Goal: Task Accomplishment & Management: Manage account settings

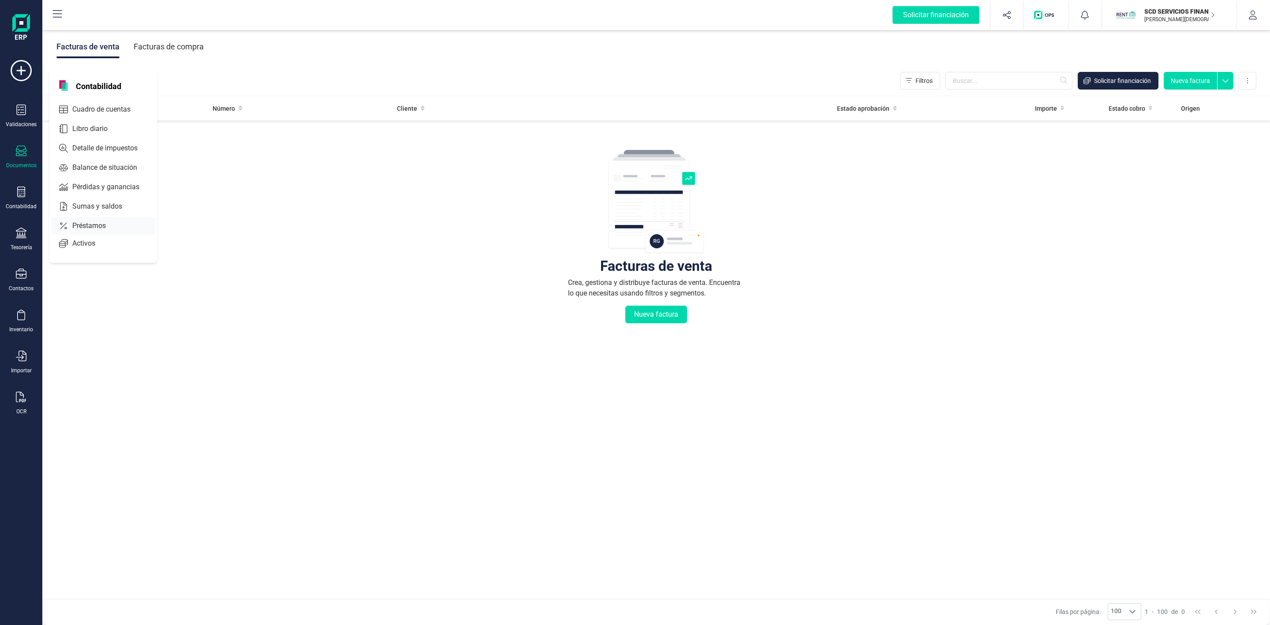
click at [66, 229] on icon at bounding box center [63, 226] width 7 height 7
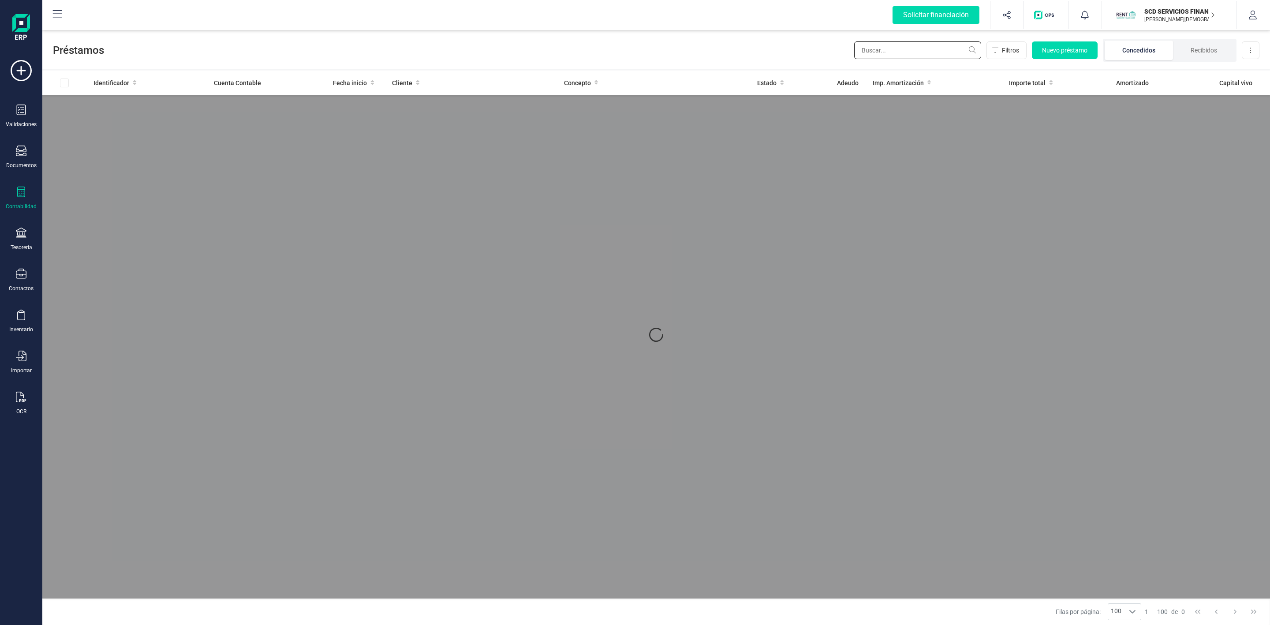
click at [953, 52] on input "text" at bounding box center [917, 50] width 127 height 18
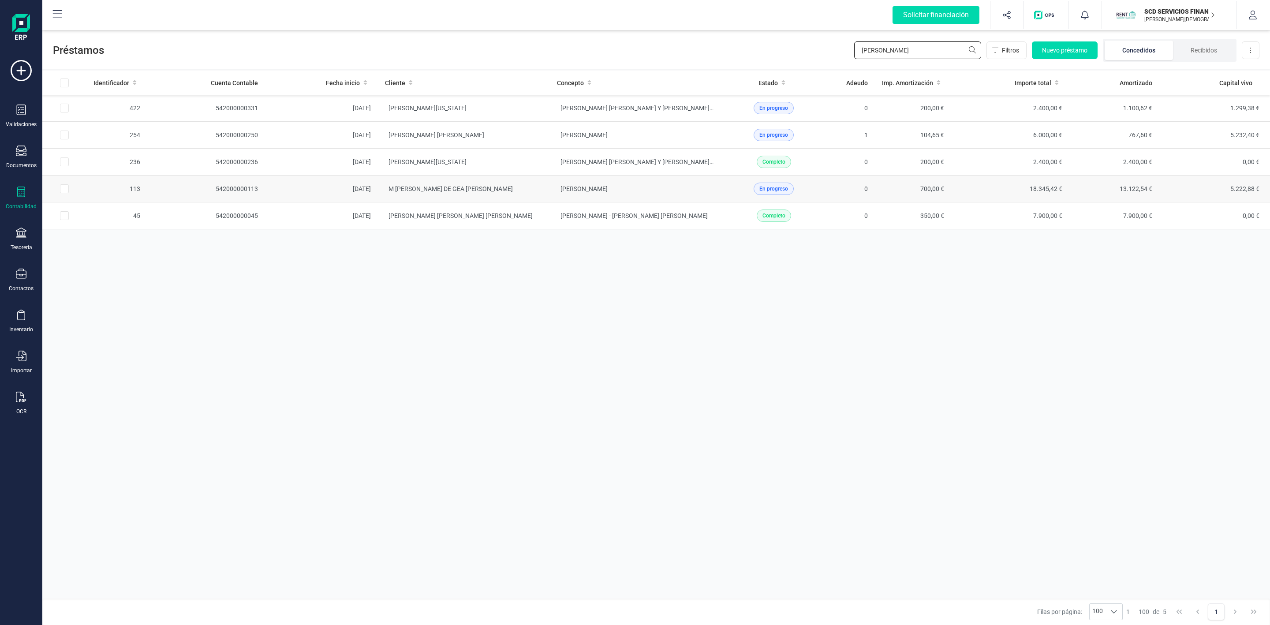
type input "[PERSON_NAME]"
click at [535, 194] on td "M [PERSON_NAME] DE GEA [PERSON_NAME]" at bounding box center [464, 189] width 172 height 27
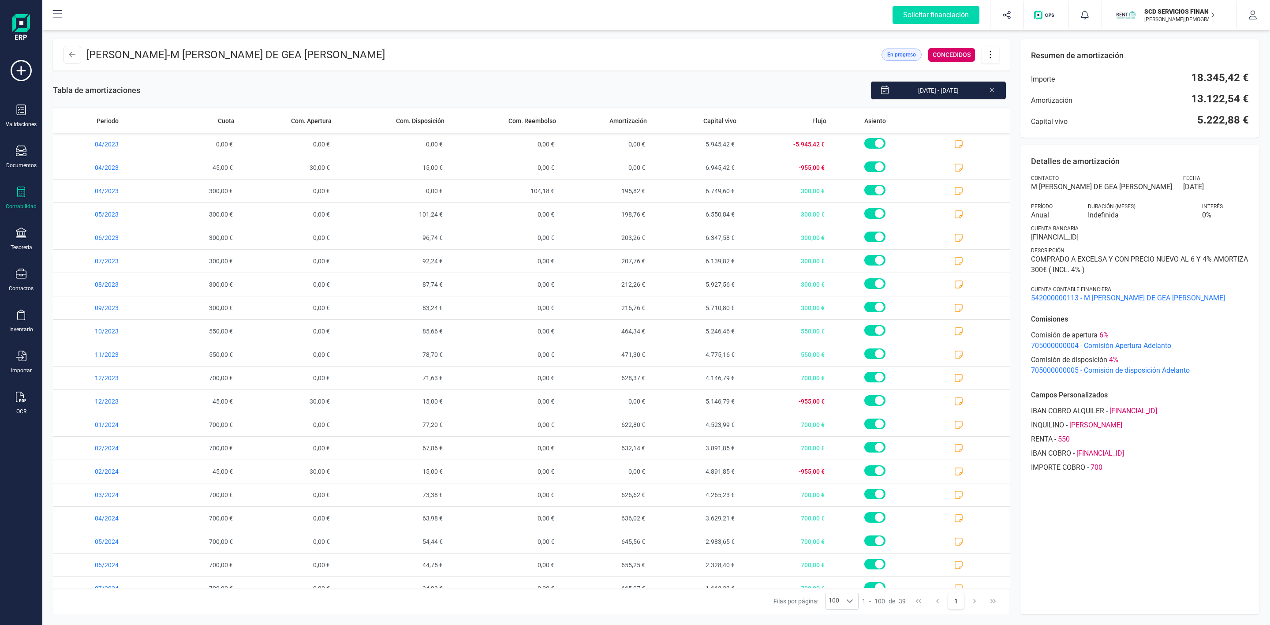
drag, startPoint x: 1239, startPoint y: 0, endPoint x: 815, endPoint y: 47, distance: 425.9
click at [815, 47] on header "[PERSON_NAME] - M [PERSON_NAME] DE GEA [PERSON_NAME] En progreso CONCEDIDOS" at bounding box center [531, 55] width 957 height 32
click at [995, 56] on icon at bounding box center [990, 55] width 17 height 10
click at [1026, 119] on span "Descargar en PDF" at bounding box center [1039, 116] width 81 height 7
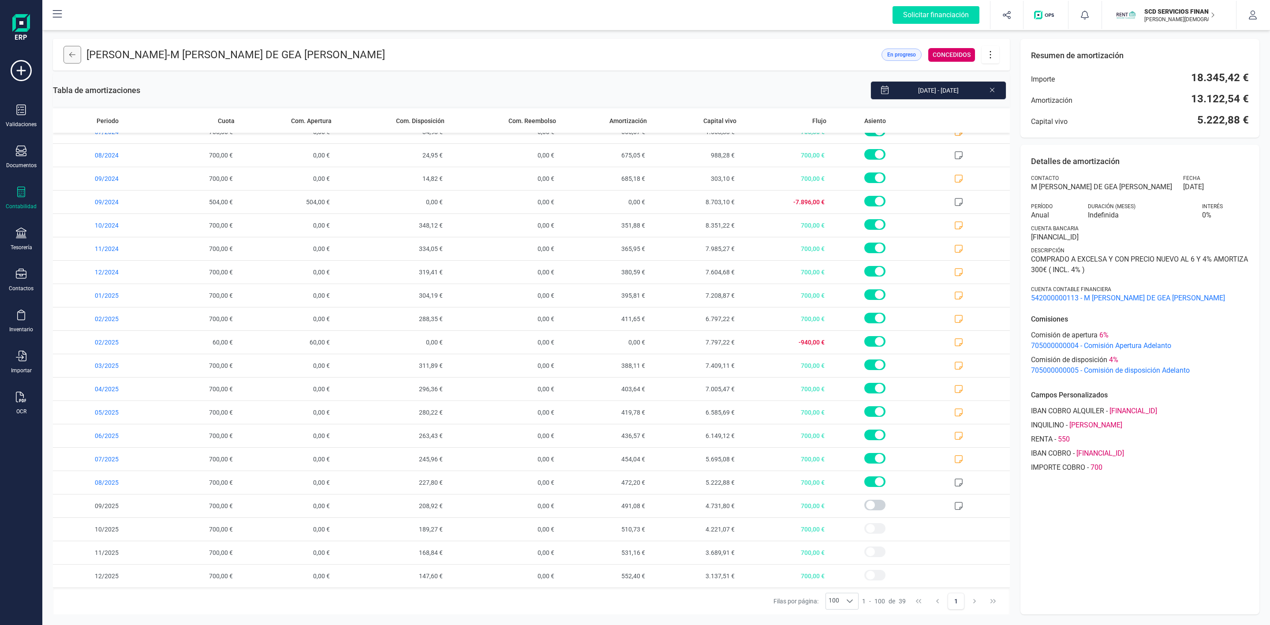
click at [73, 52] on icon at bounding box center [72, 54] width 6 height 7
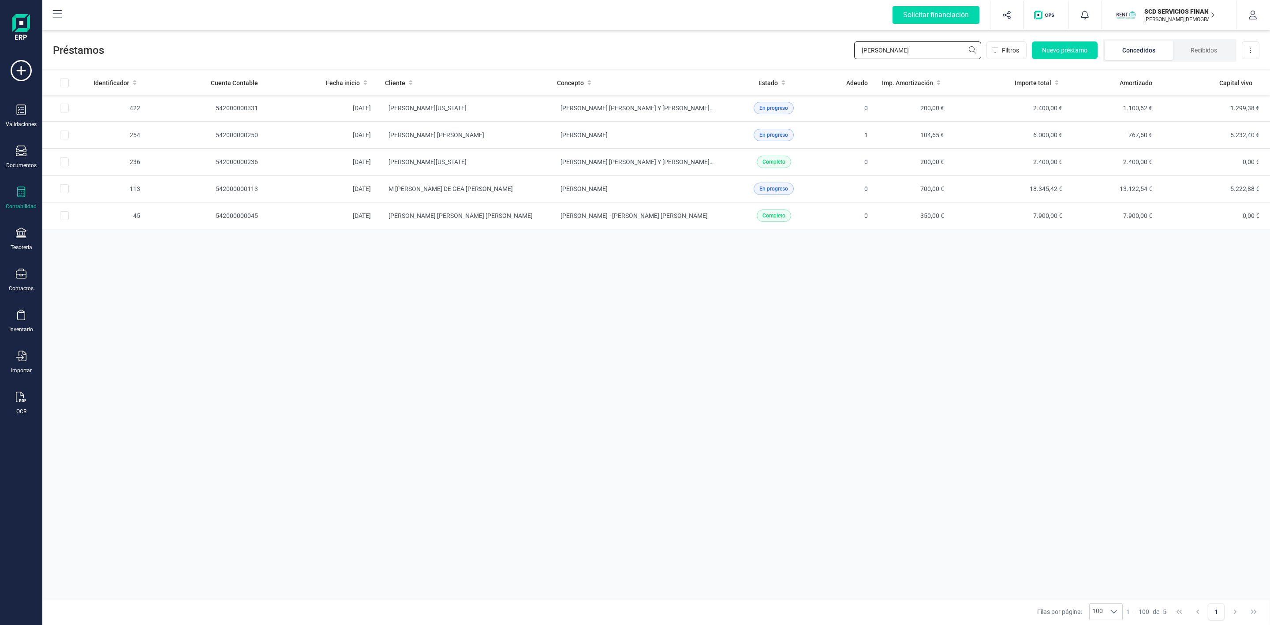
drag, startPoint x: 901, startPoint y: 53, endPoint x: 800, endPoint y: 54, distance: 101.0
click at [806, 53] on div "Préstamos [PERSON_NAME] Nuevo préstamo Concedidos Recibidos Descargar Excel" at bounding box center [656, 48] width 1228 height 41
type input "[PERSON_NAME]"
click at [531, 111] on td "[PERSON_NAME] [PERSON_NAME]" at bounding box center [464, 108] width 172 height 27
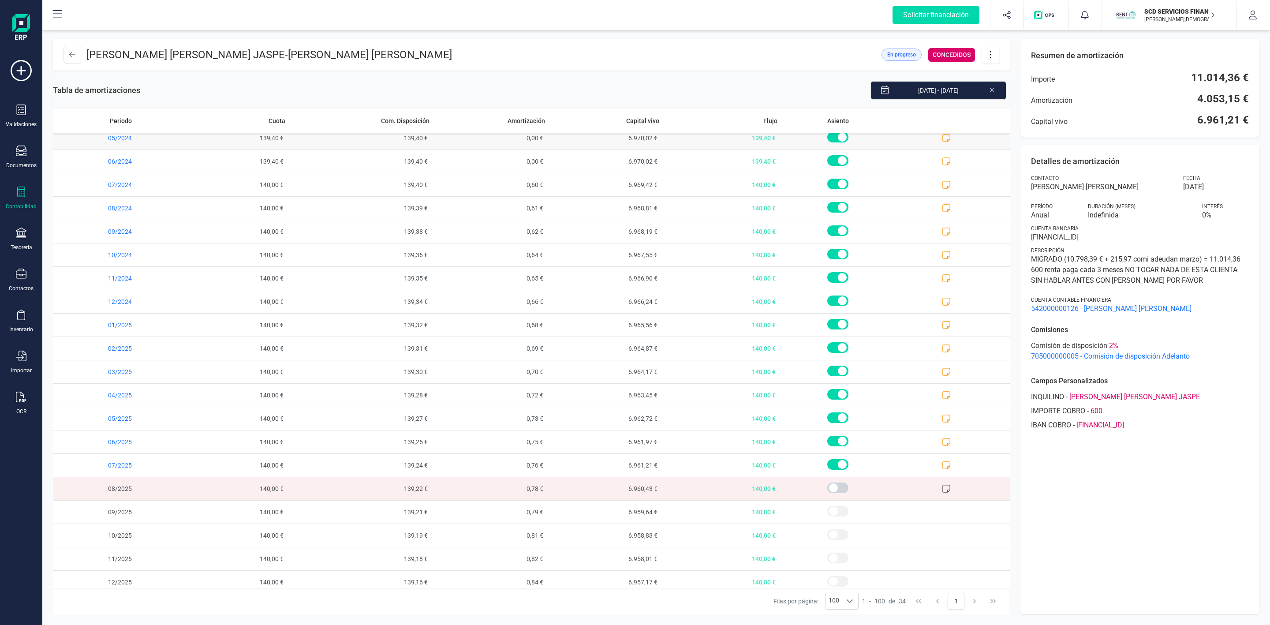
scroll to position [347, 0]
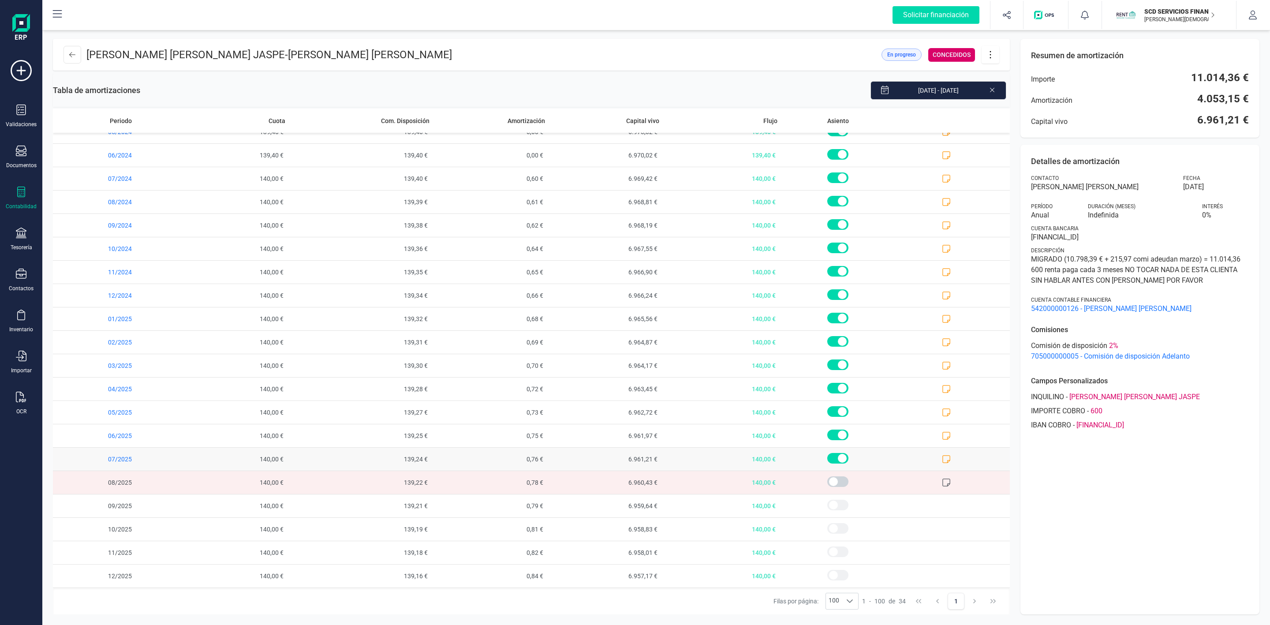
click at [942, 459] on icon at bounding box center [946, 459] width 9 height 9
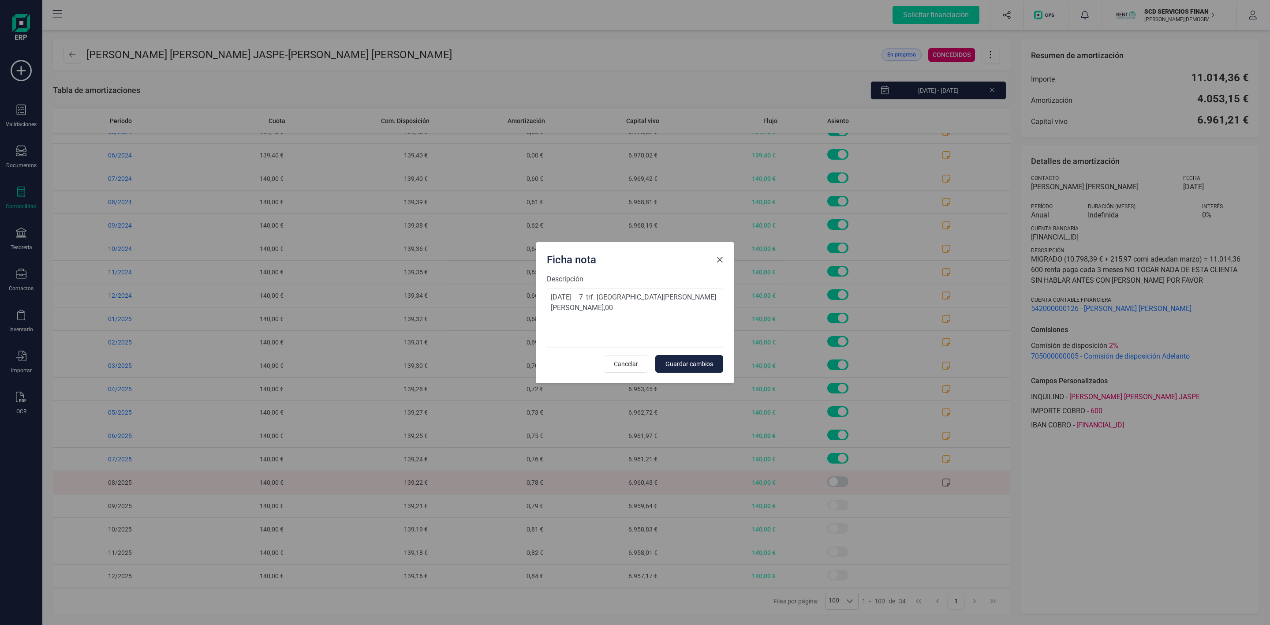
click at [721, 261] on span "Close" at bounding box center [719, 259] width 7 height 7
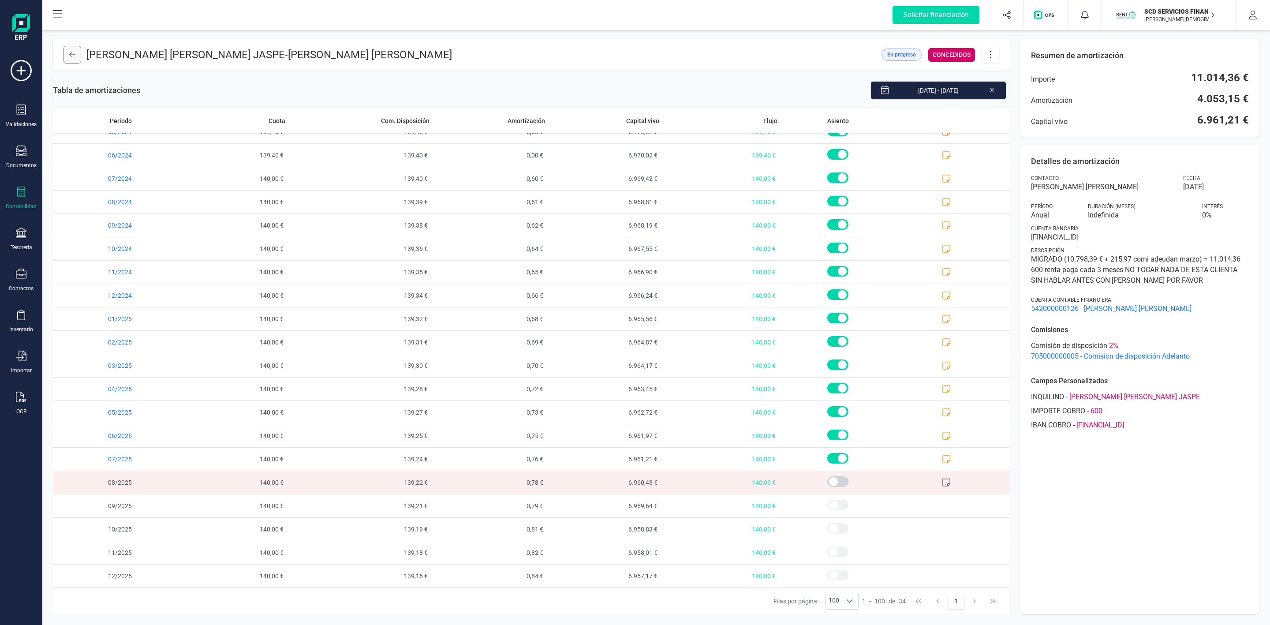
click at [67, 57] on button at bounding box center [73, 55] width 18 height 18
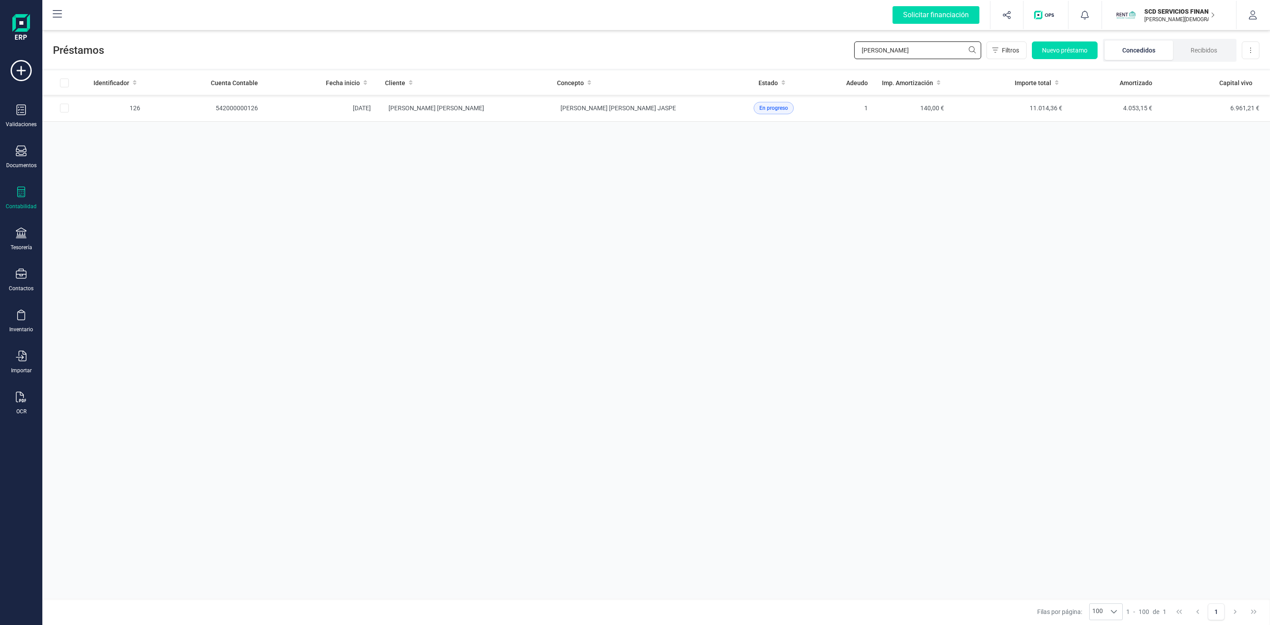
drag, startPoint x: 894, startPoint y: 53, endPoint x: 842, endPoint y: 57, distance: 52.6
click at [842, 57] on div "Préstamos [PERSON_NAME] jes Filtros Nuevo préstamo Concedidos Recibidos Descarg…" at bounding box center [656, 48] width 1228 height 41
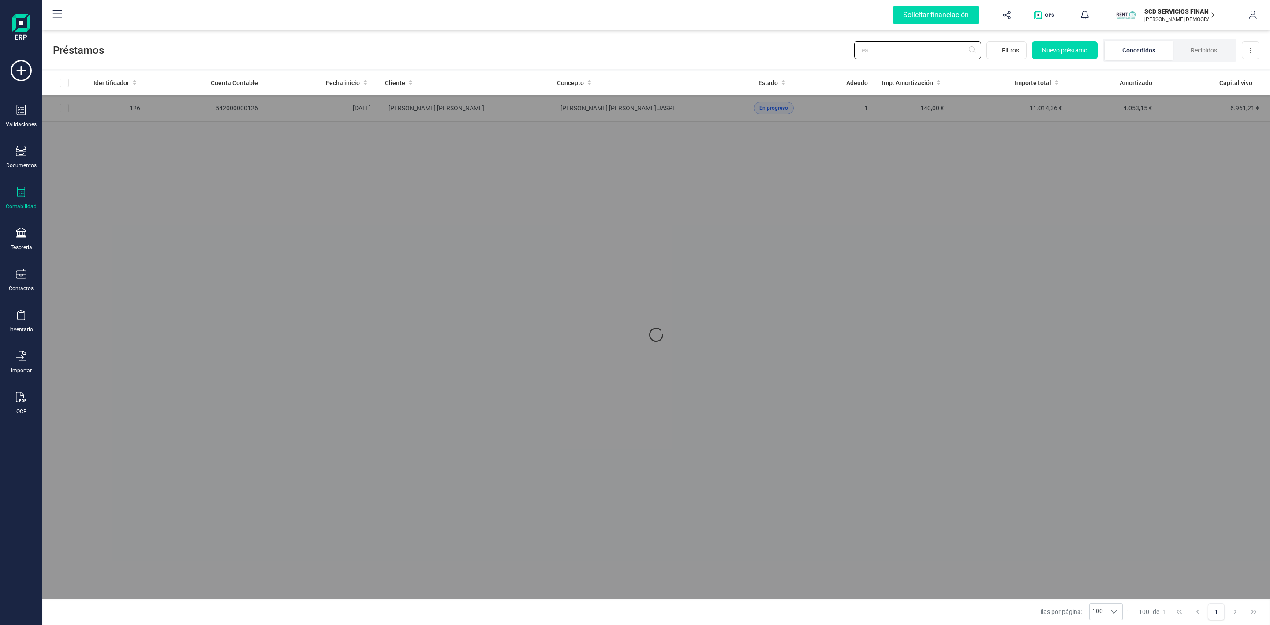
type input "e"
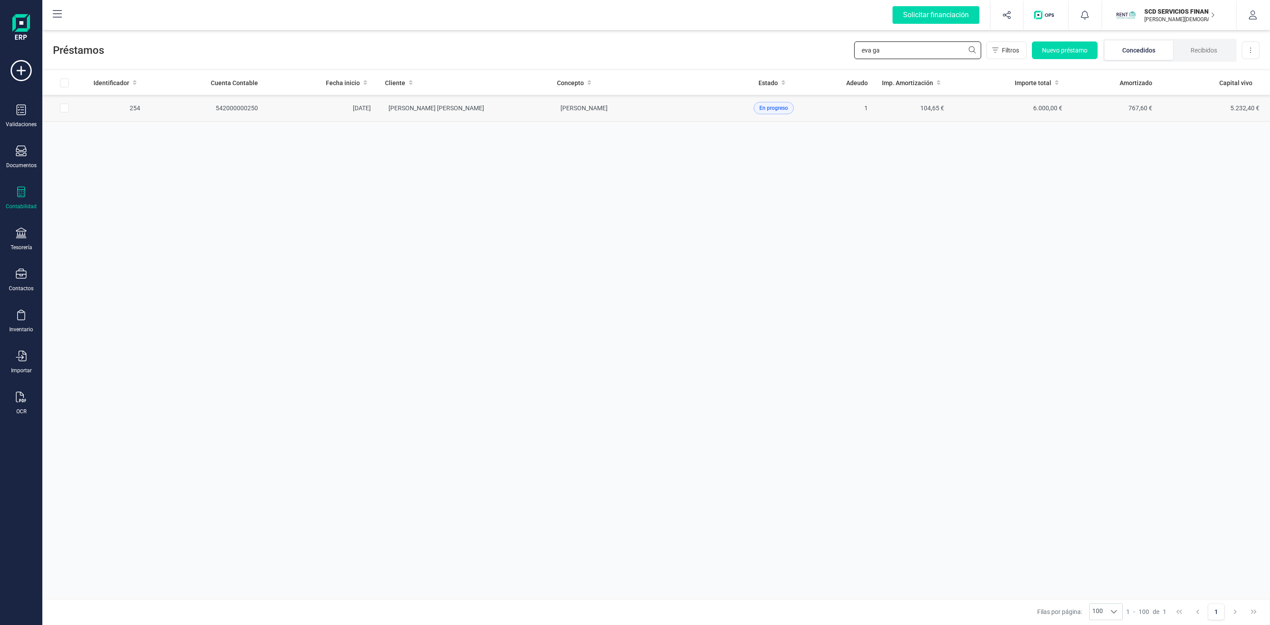
type input "eva ga"
click at [497, 110] on td "[PERSON_NAME] [PERSON_NAME]" at bounding box center [464, 108] width 172 height 27
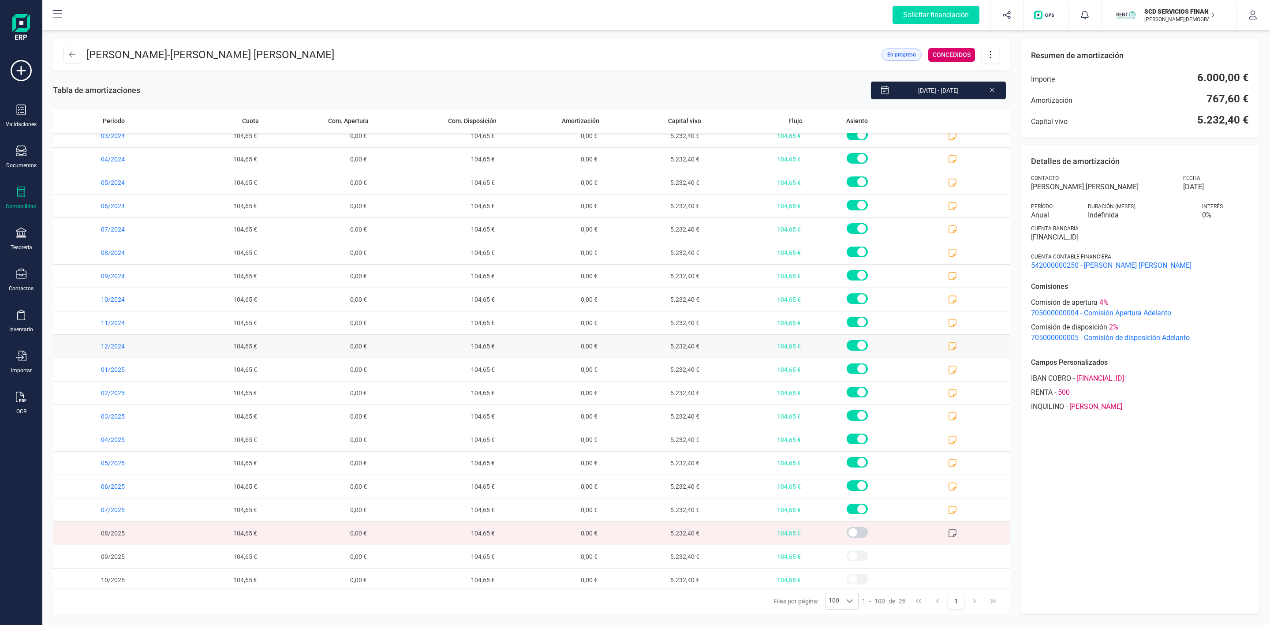
scroll to position [132, 0]
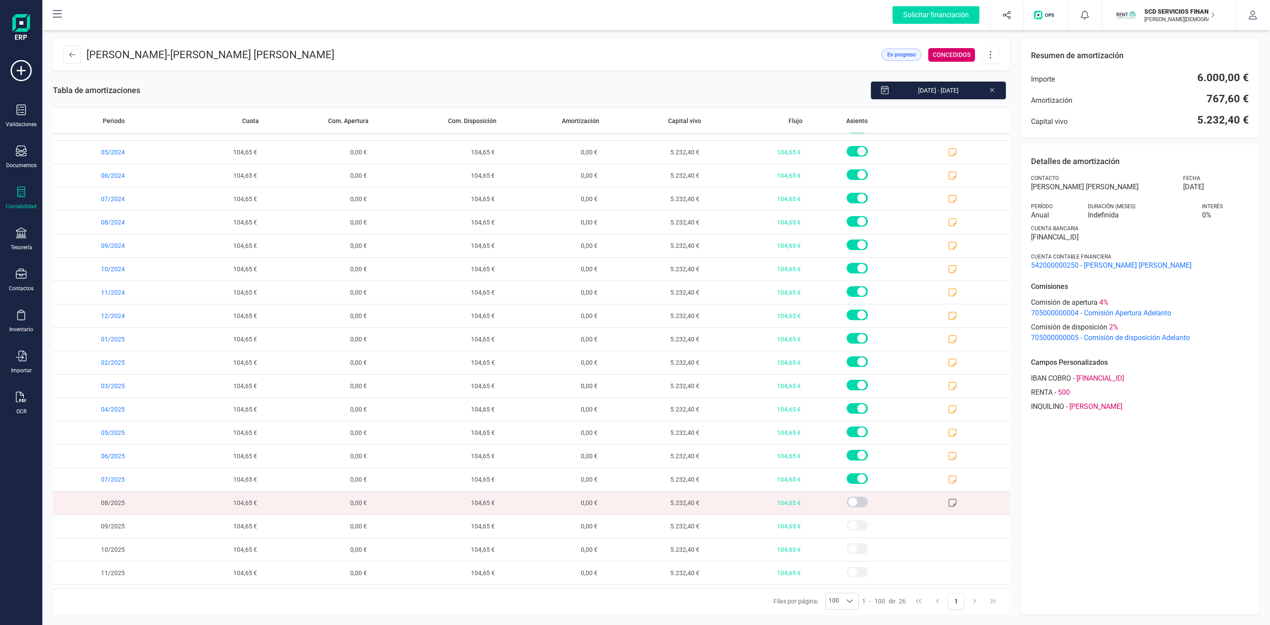
click at [994, 53] on icon at bounding box center [990, 55] width 17 height 10
click at [1024, 75] on link "Editar préstamo" at bounding box center [1035, 81] width 106 height 18
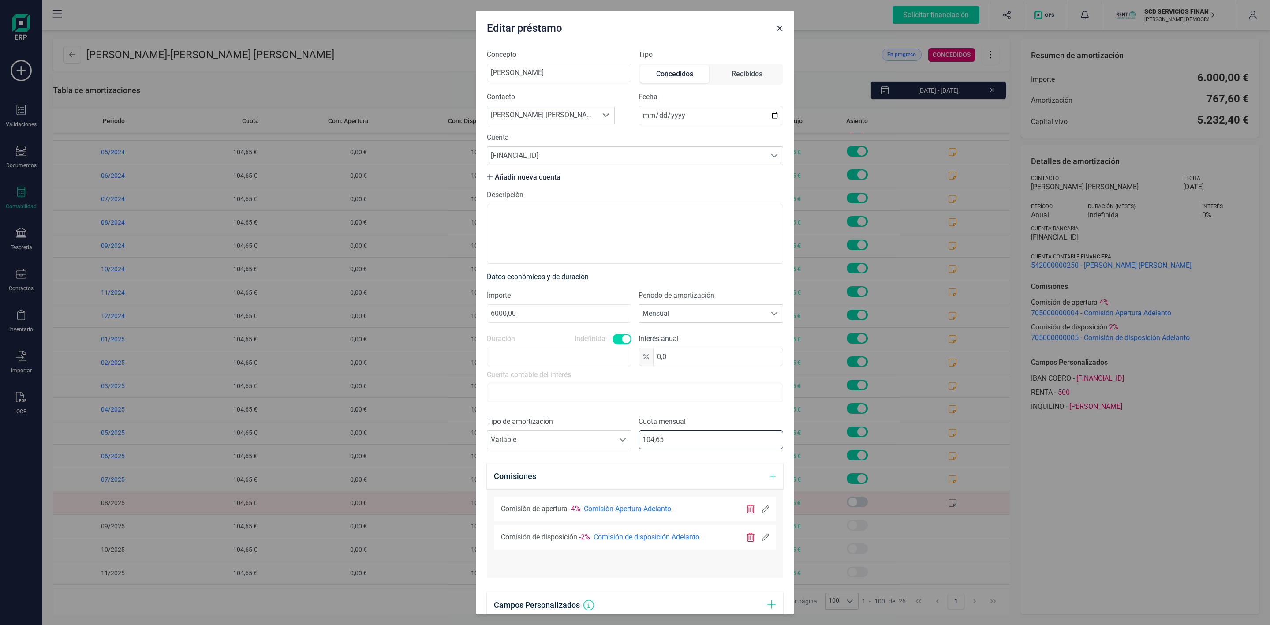
drag, startPoint x: 683, startPoint y: 441, endPoint x: 477, endPoint y: 447, distance: 206.5
click at [489, 454] on div "Tipo de amortización Seleccione un tipo de documento Variable Variable Cuota me…" at bounding box center [635, 436] width 296 height 40
type input "200,00"
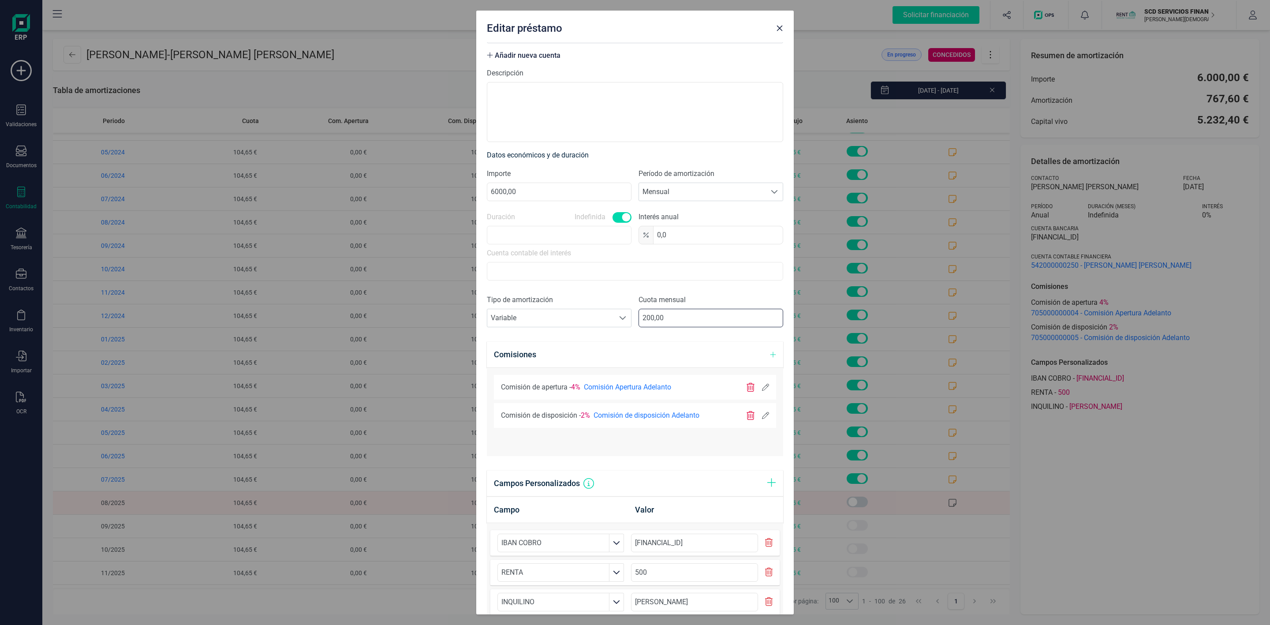
scroll to position [220, 0]
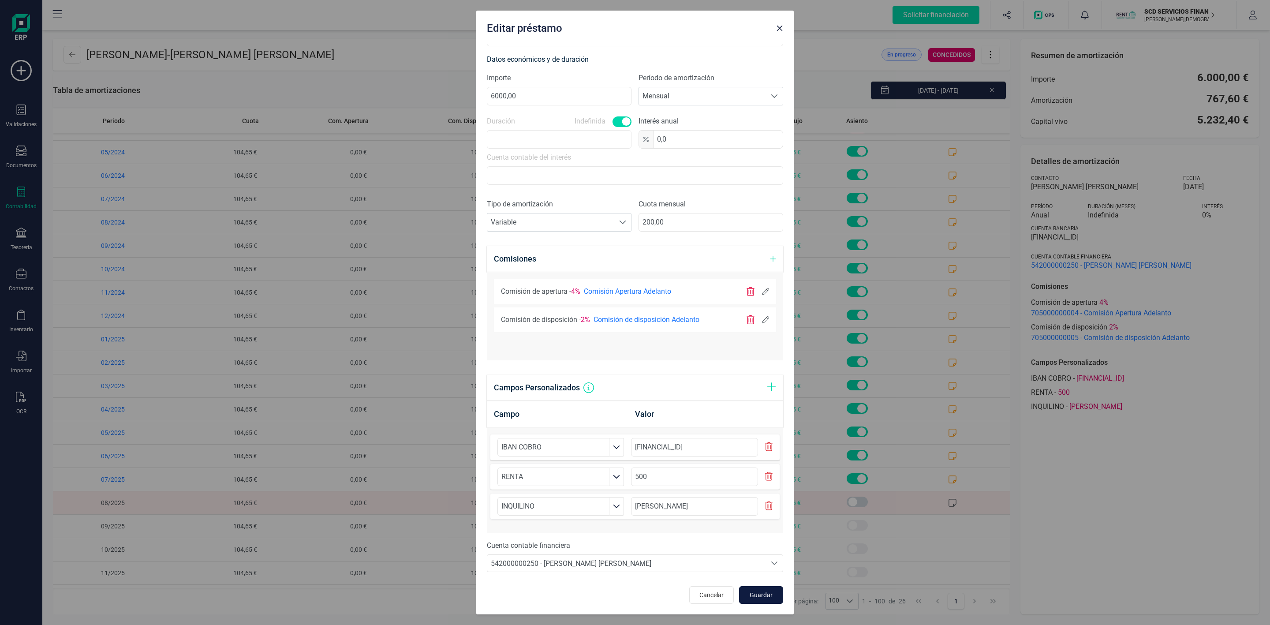
drag, startPoint x: 758, startPoint y: 591, endPoint x: 759, endPoint y: 596, distance: 4.4
click at [759, 595] on span "Guardar" at bounding box center [761, 595] width 24 height 9
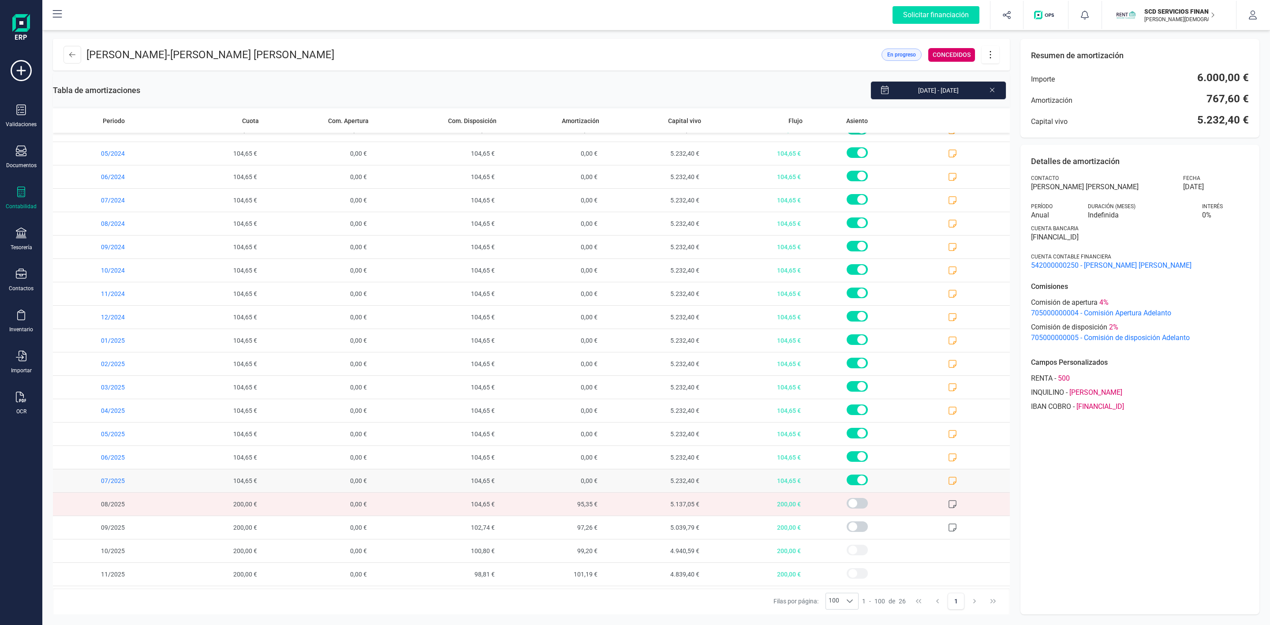
scroll to position [132, 0]
click at [73, 55] on icon at bounding box center [72, 54] width 6 height 7
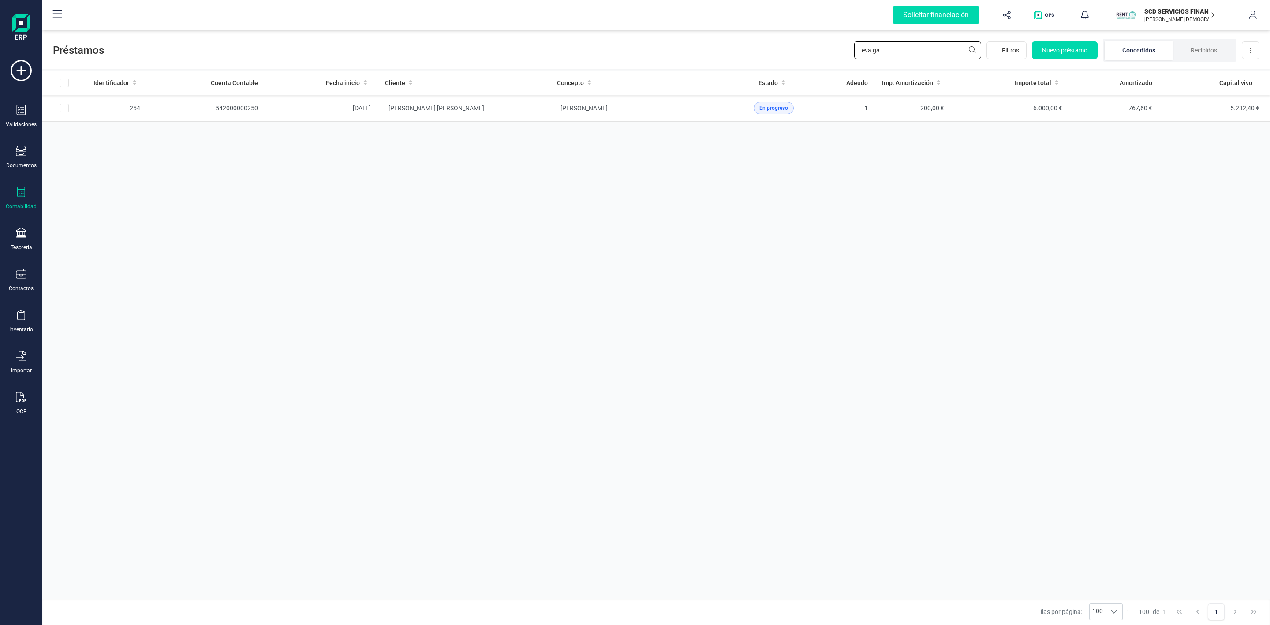
drag, startPoint x: 885, startPoint y: 54, endPoint x: 839, endPoint y: 53, distance: 45.9
click at [842, 54] on div "Préstamos eva ga Filtros Nuevo préstamo Concedidos Recibidos Descargar Excel" at bounding box center [656, 48] width 1228 height 41
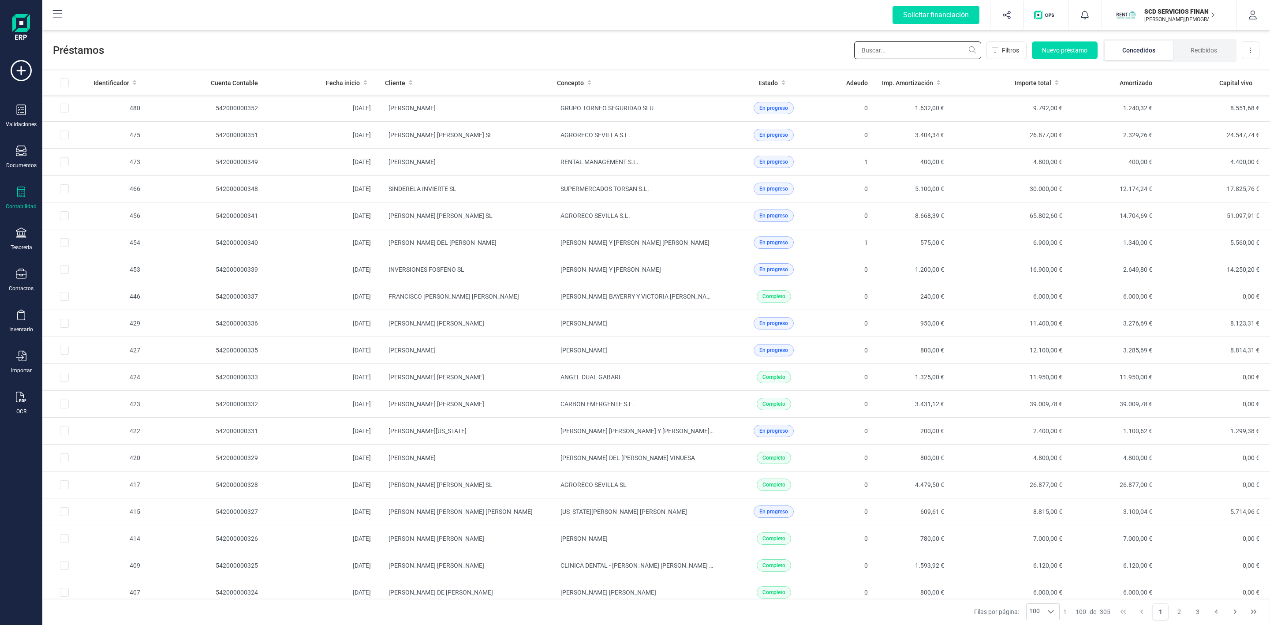
click at [904, 49] on input "text" at bounding box center [917, 50] width 127 height 18
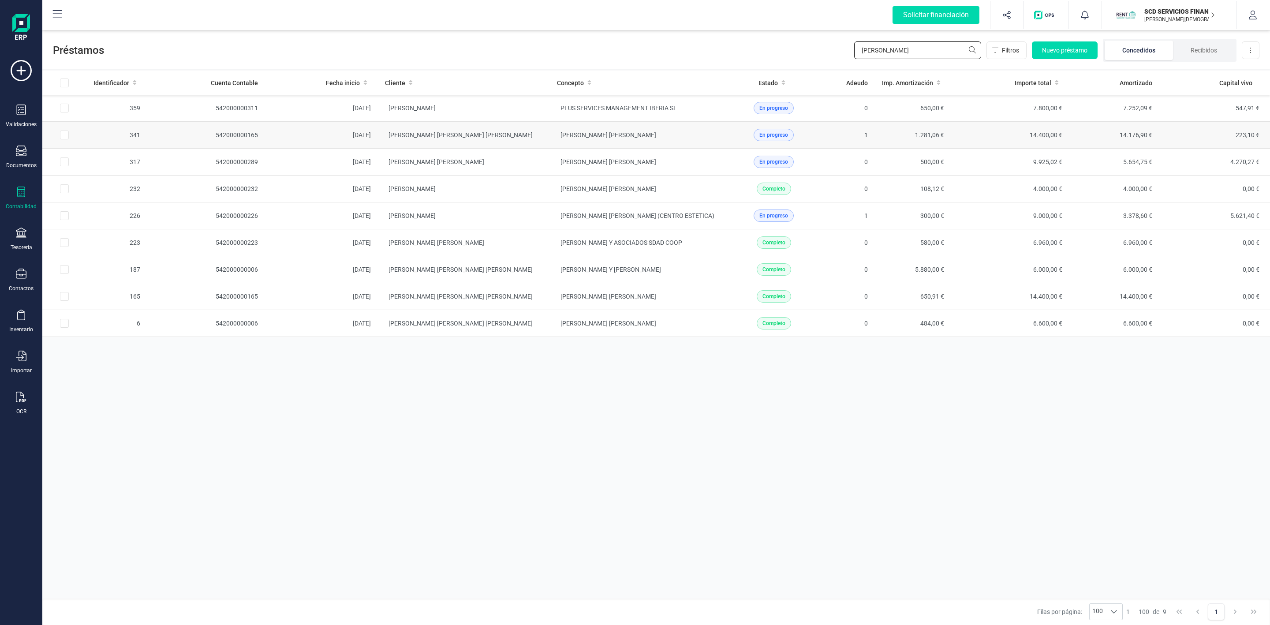
type input "[PERSON_NAME]"
click at [481, 131] on td "[PERSON_NAME] [PERSON_NAME] [PERSON_NAME]" at bounding box center [464, 135] width 172 height 27
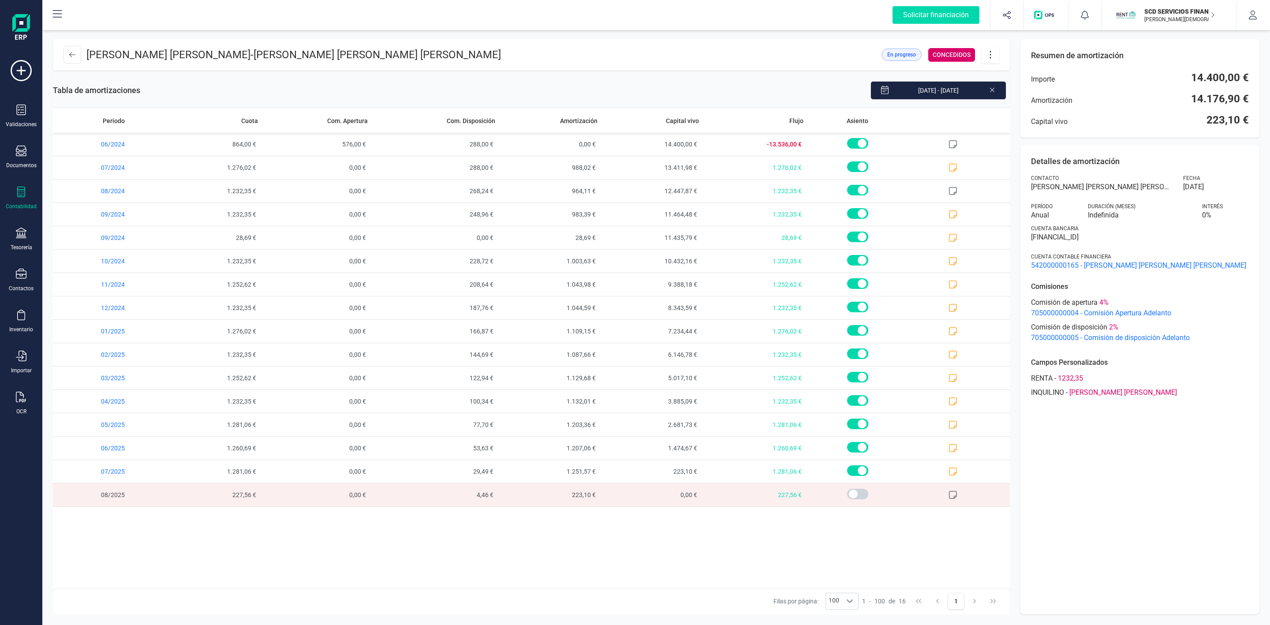
click at [993, 54] on icon at bounding box center [990, 55] width 17 height 10
click at [999, 83] on span "Editar préstamo" at bounding box center [1039, 81] width 81 height 7
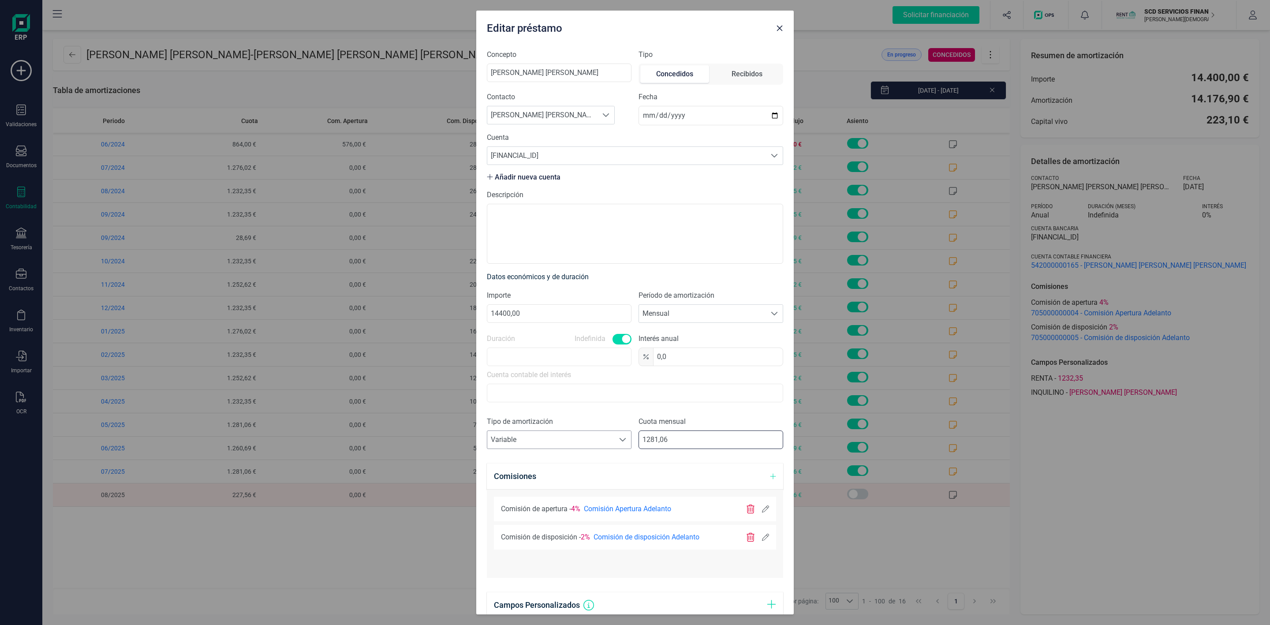
drag, startPoint x: 684, startPoint y: 447, endPoint x: 594, endPoint y: 447, distance: 89.5
click at [594, 447] on div "Tipo de amortización Seleccione un tipo de documento Variable Variable Cuota me…" at bounding box center [635, 436] width 296 height 40
type input "227,56"
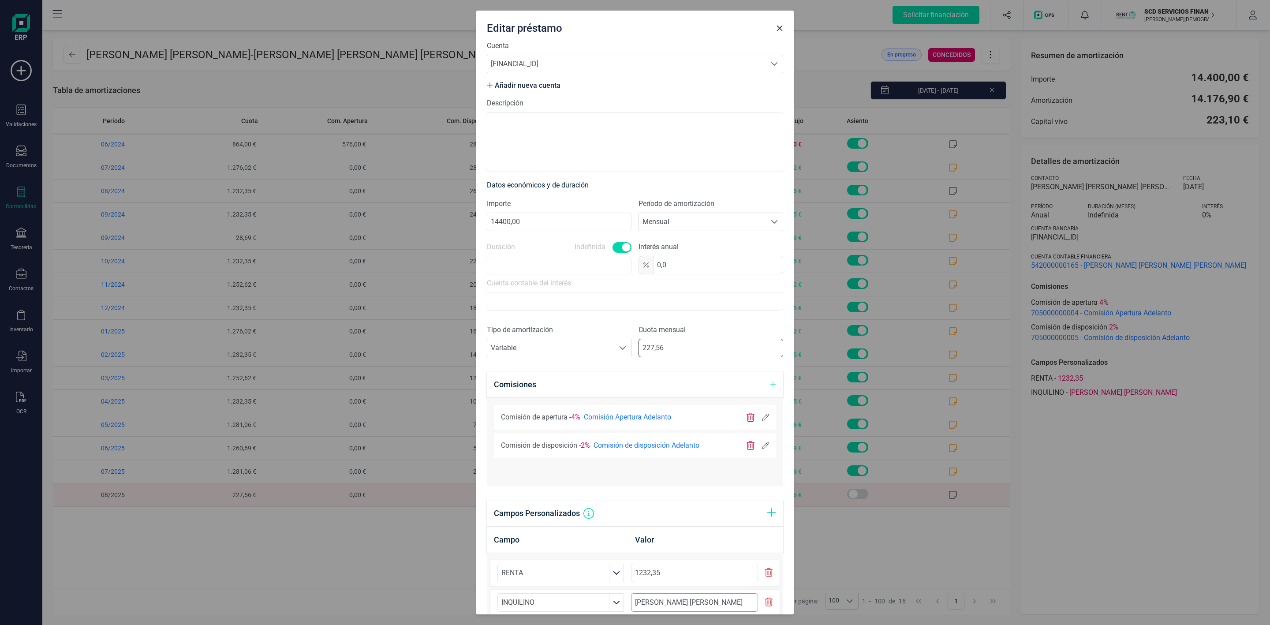
scroll to position [220, 0]
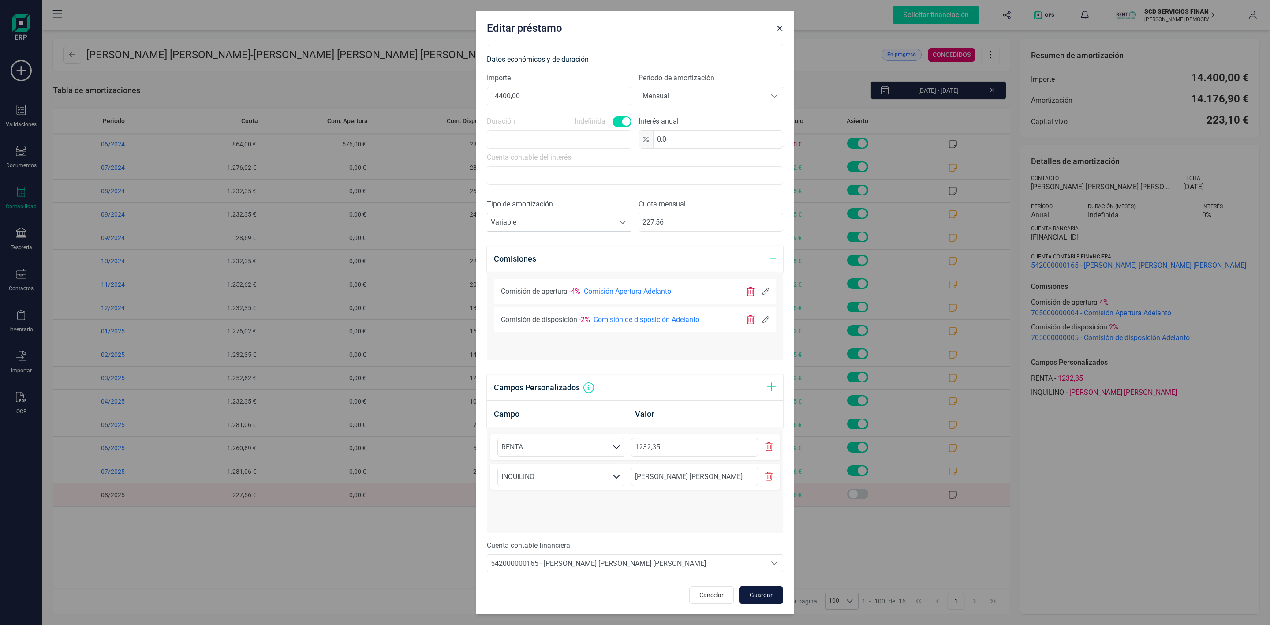
click at [749, 597] on span "Guardar" at bounding box center [761, 595] width 24 height 9
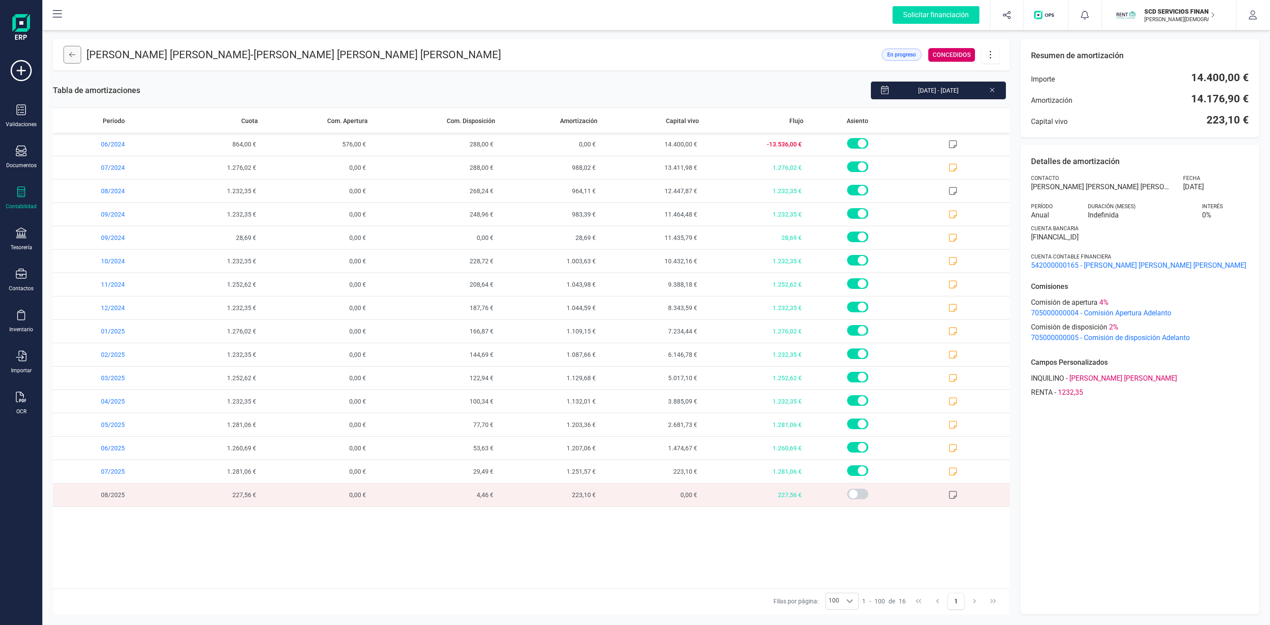
click at [77, 53] on button at bounding box center [73, 55] width 18 height 18
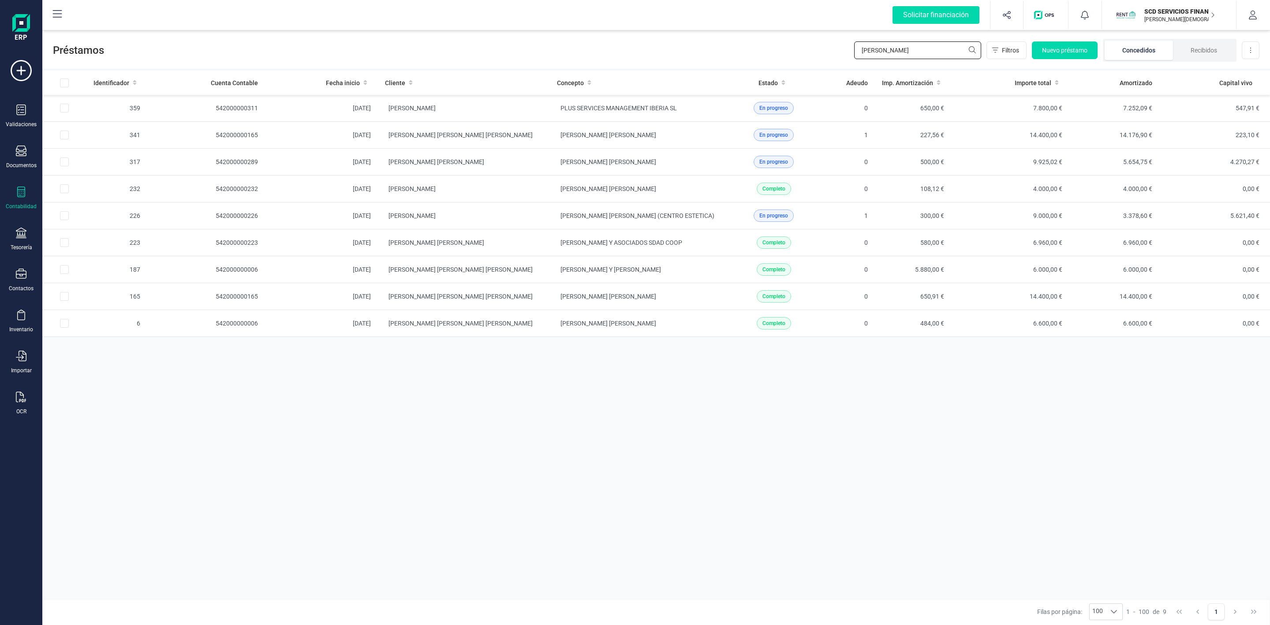
drag, startPoint x: 896, startPoint y: 51, endPoint x: 786, endPoint y: 62, distance: 110.4
click at [791, 60] on div "Préstamos [PERSON_NAME] Nuevo préstamo Concedidos Recibidos Descargar Excel" at bounding box center [656, 48] width 1228 height 41
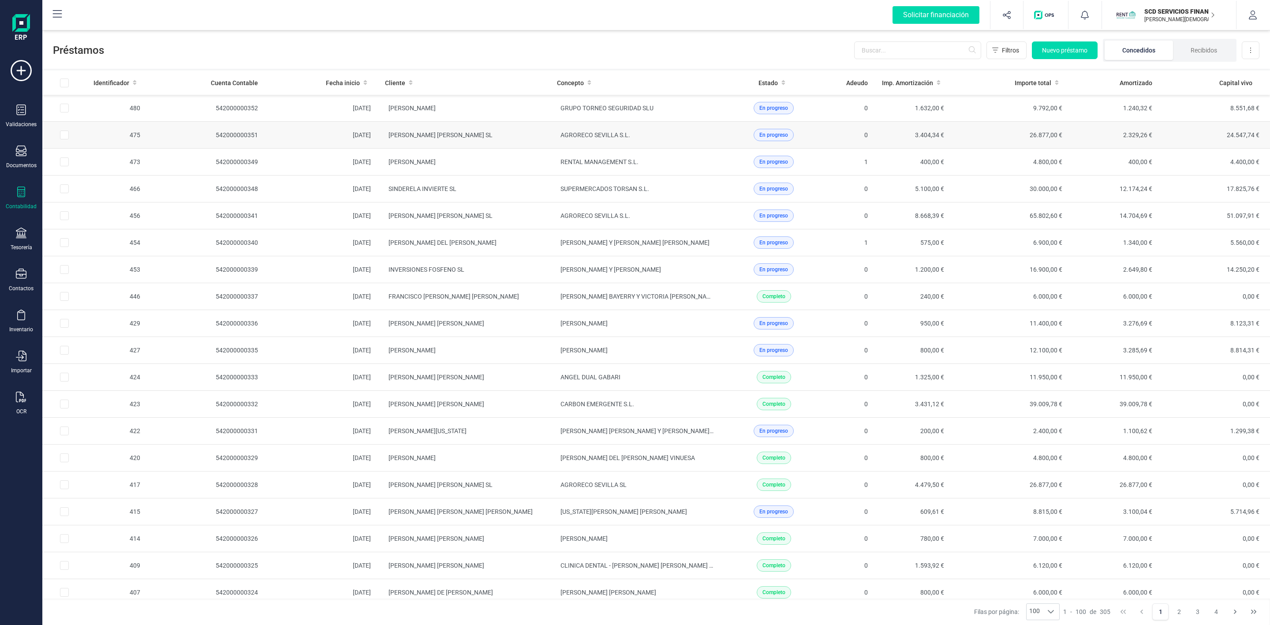
click at [676, 142] on td "AGRORECO SEVILLA S.L." at bounding box center [636, 135] width 172 height 27
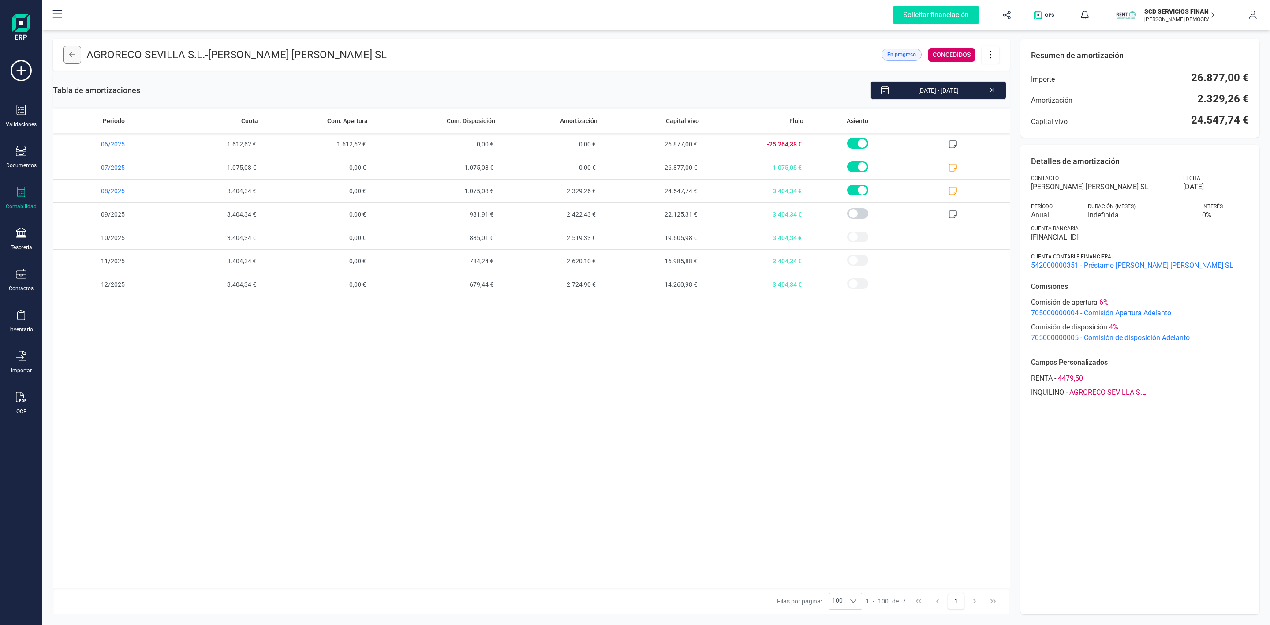
click at [76, 56] on button at bounding box center [73, 55] width 18 height 18
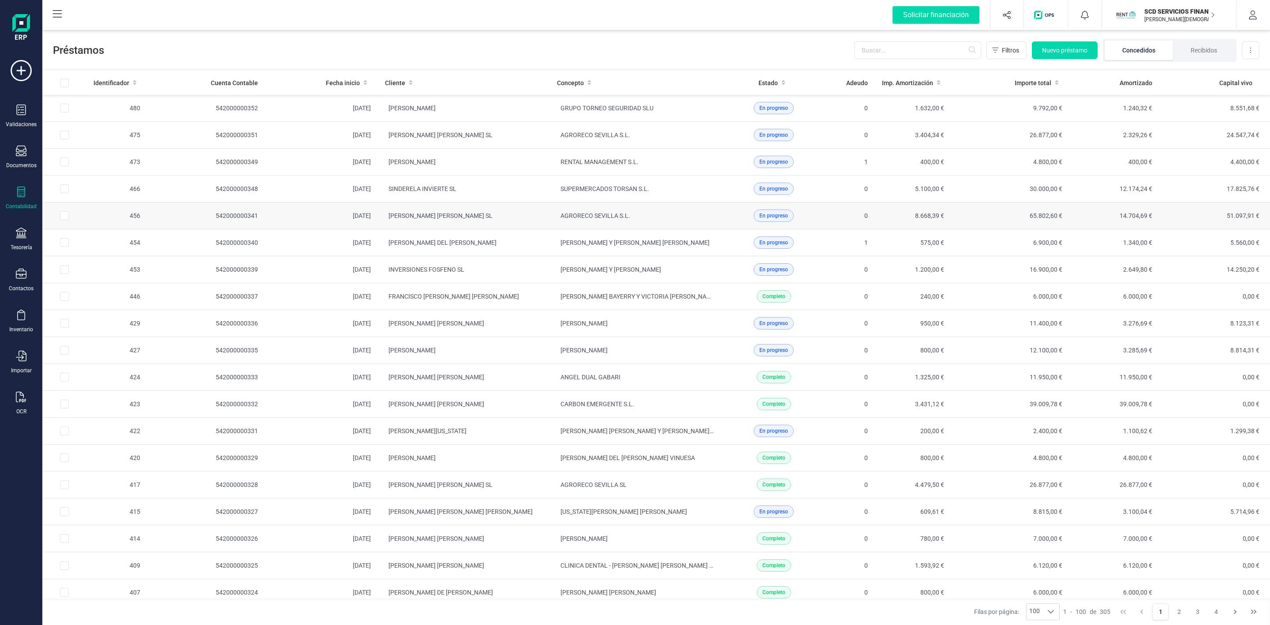
click at [507, 221] on td "[PERSON_NAME] [PERSON_NAME] SL" at bounding box center [464, 215] width 172 height 27
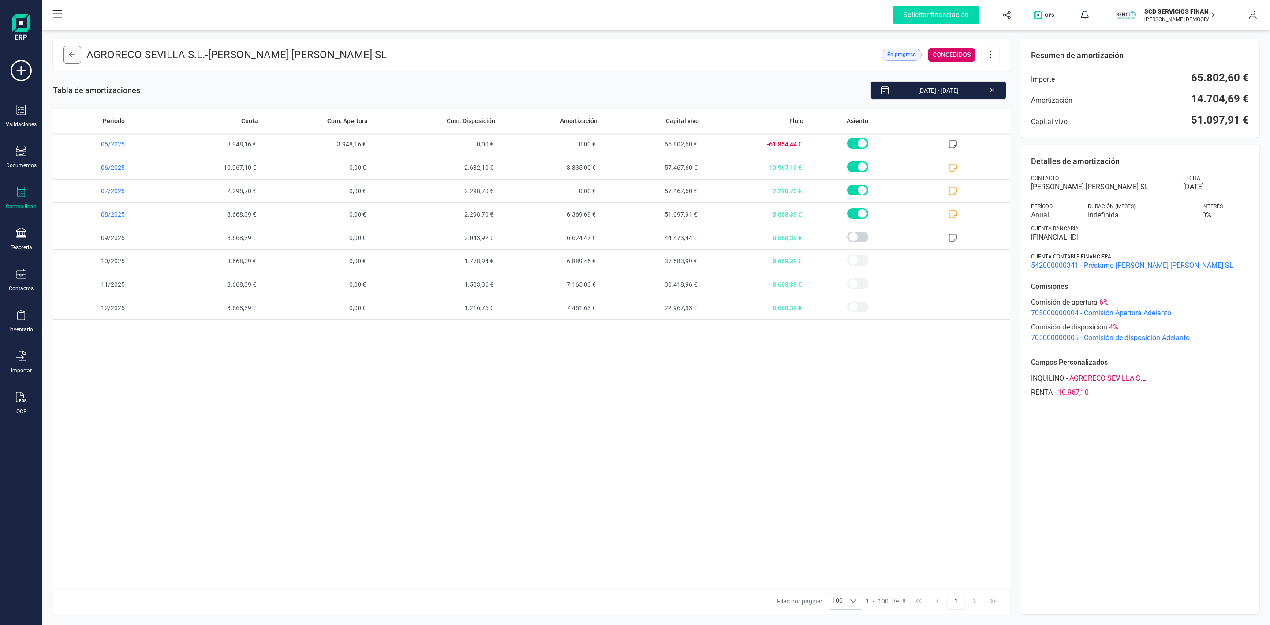
click at [71, 58] on button at bounding box center [73, 55] width 18 height 18
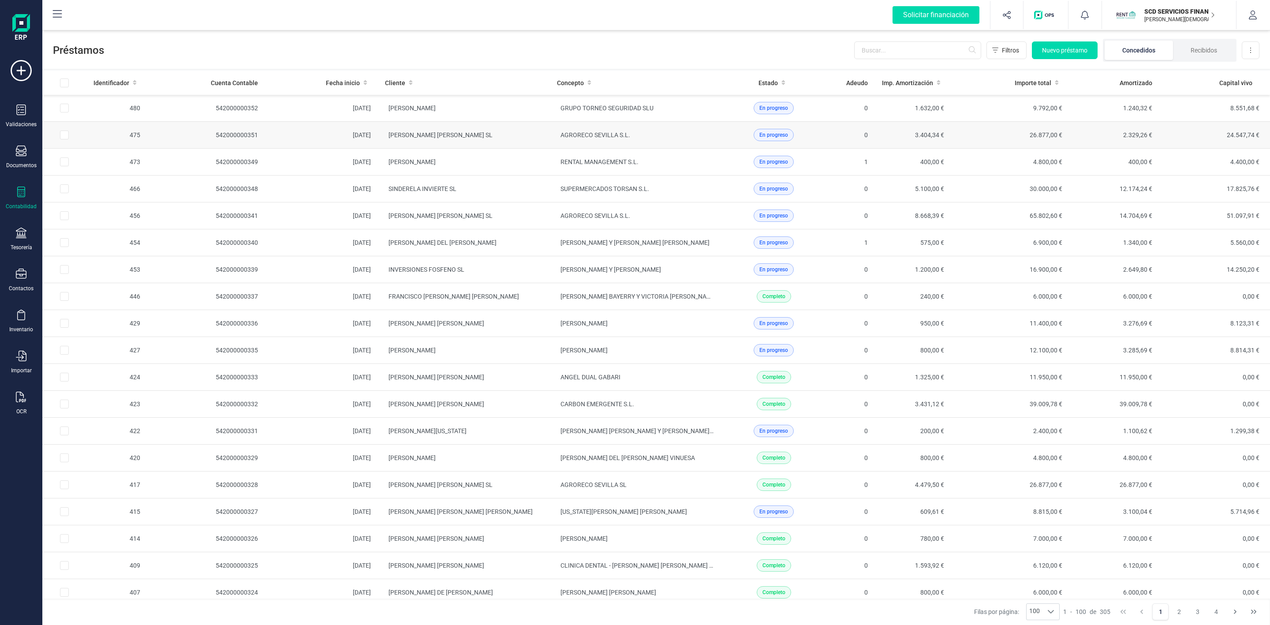
click at [503, 139] on td "[PERSON_NAME] [PERSON_NAME] SL" at bounding box center [464, 135] width 172 height 27
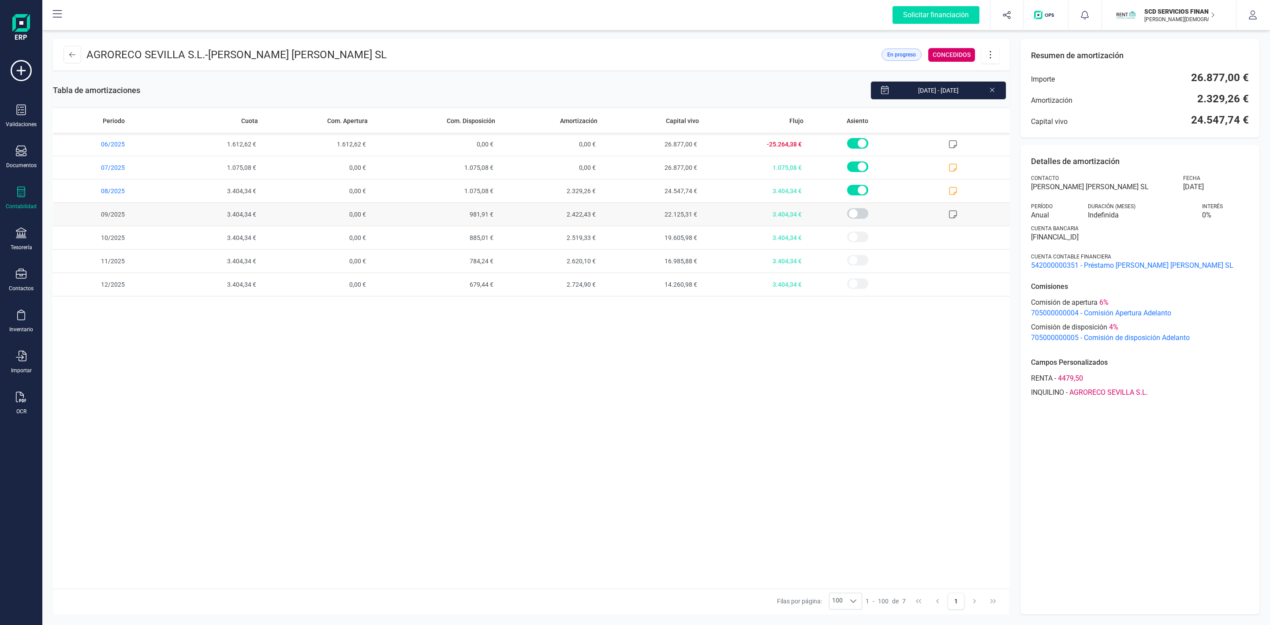
click at [97, 223] on span "09/2025" at bounding box center [107, 214] width 108 height 23
click at [75, 56] on icon at bounding box center [72, 54] width 6 height 7
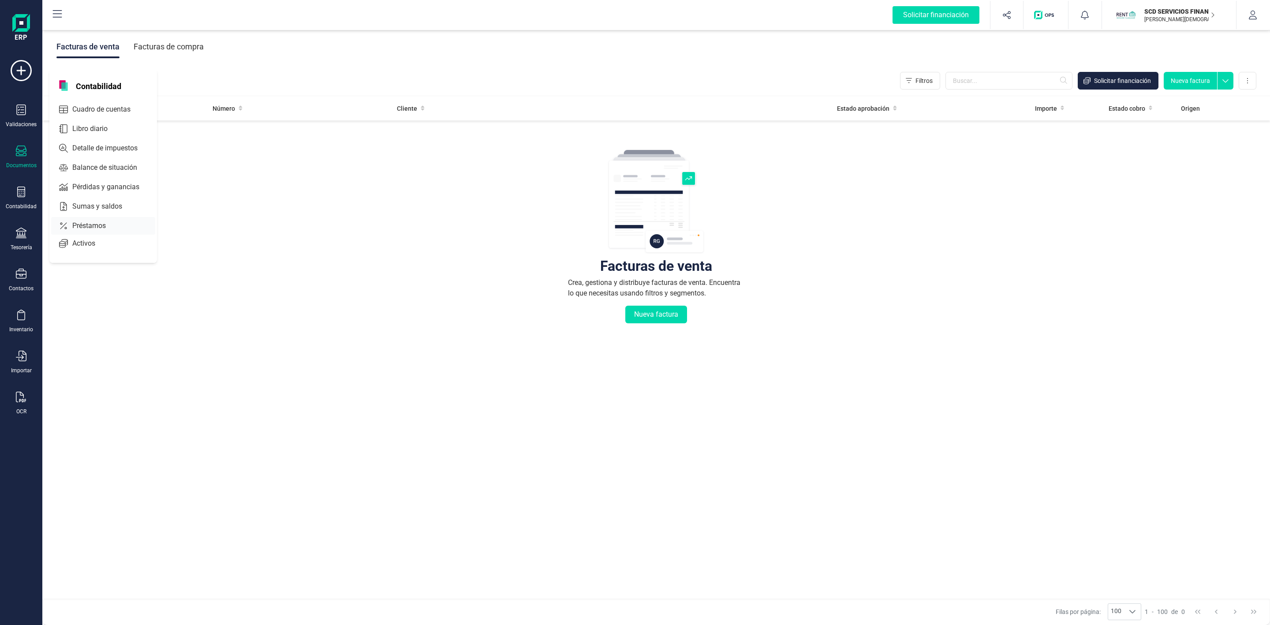
click at [102, 231] on span "Préstamos" at bounding box center [95, 226] width 53 height 11
